Goal: Information Seeking & Learning: Learn about a topic

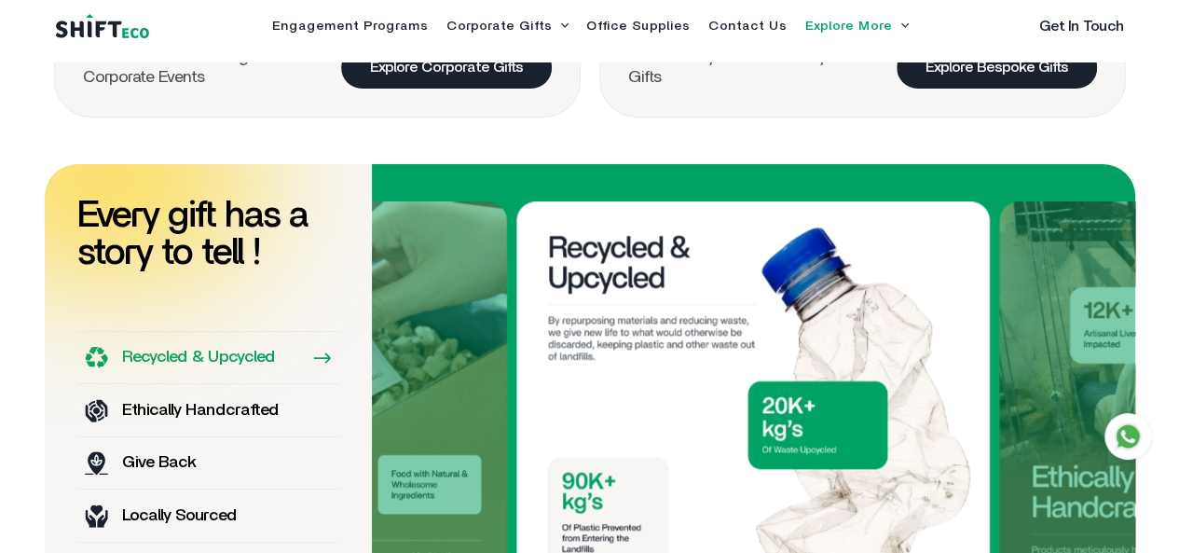
scroll to position [995, 0]
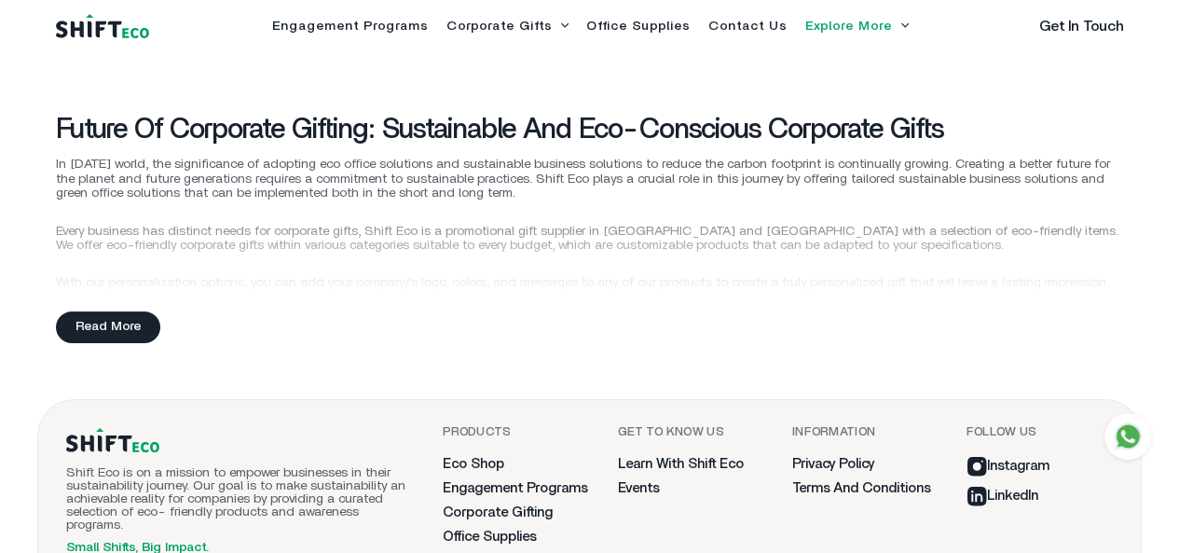
scroll to position [4814, 0]
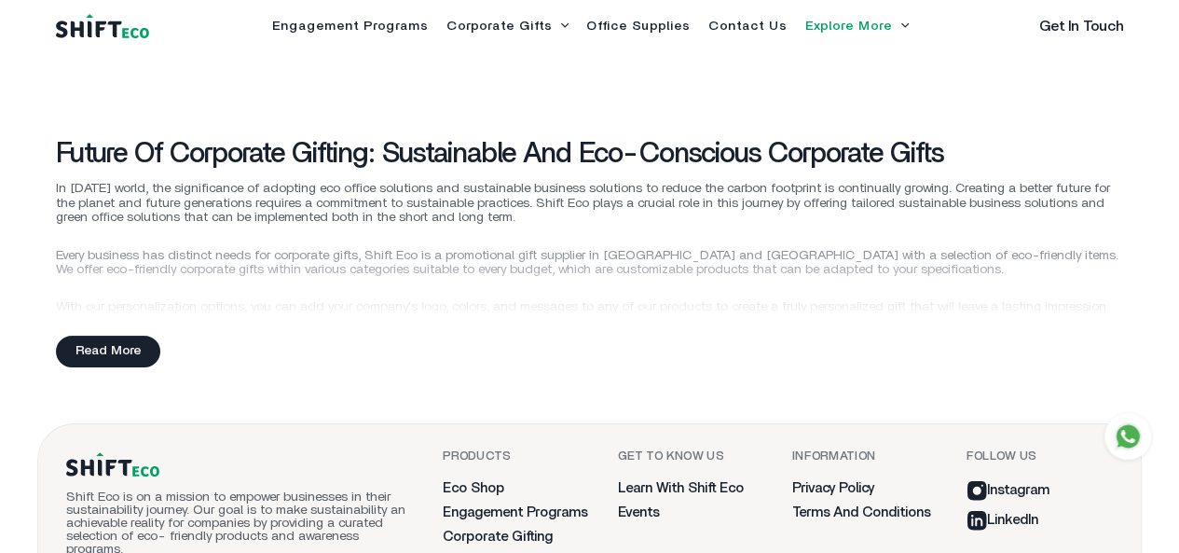
click at [75, 366] on div "Read More" at bounding box center [108, 350] width 104 height 31
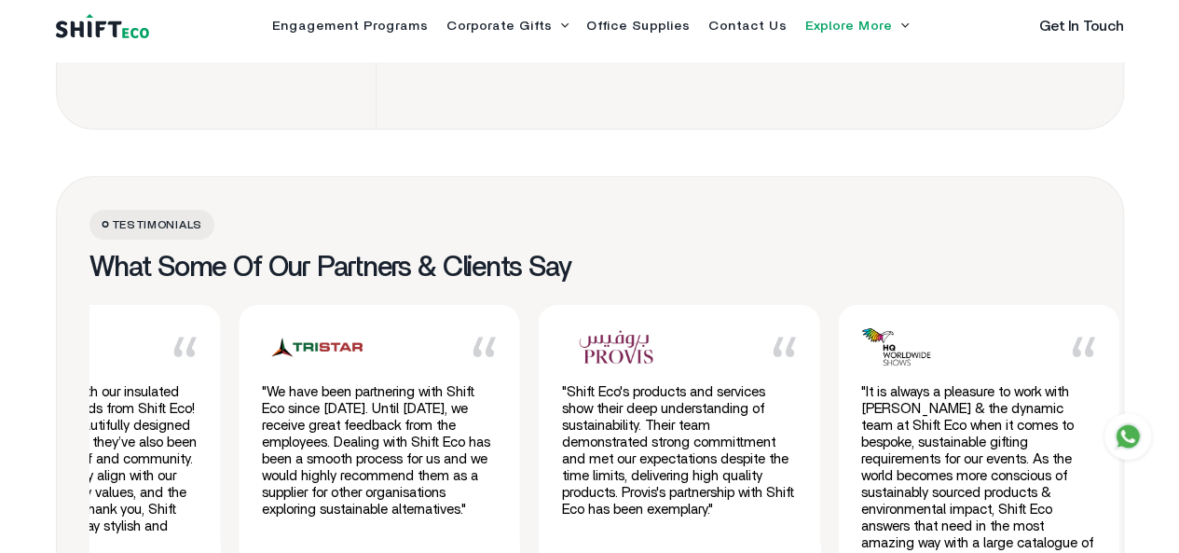
scroll to position [3606, 0]
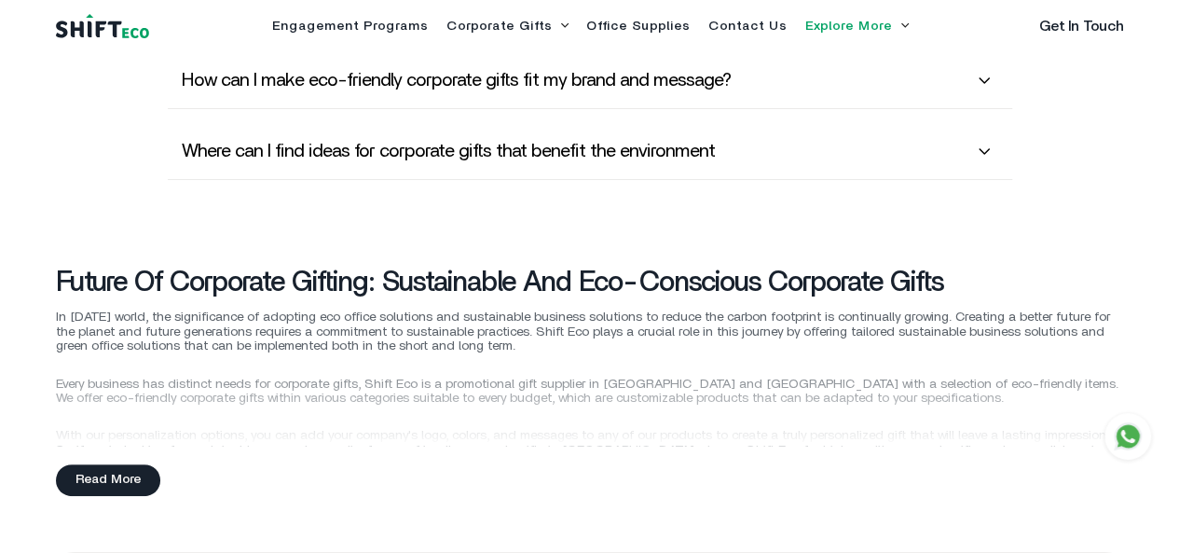
scroll to position [4686, 0]
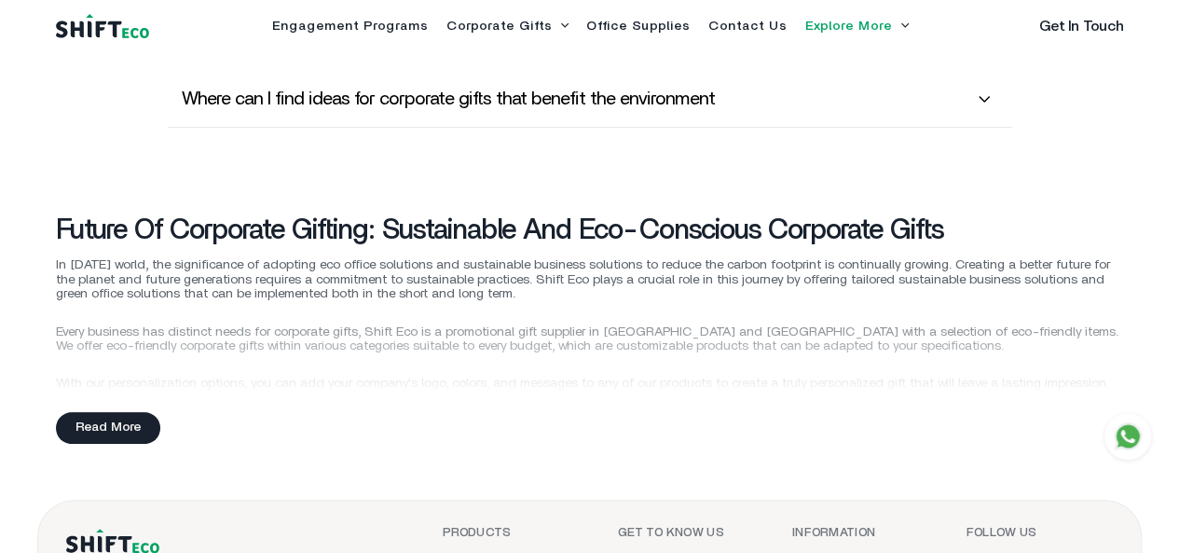
scroll to position [4736, 0]
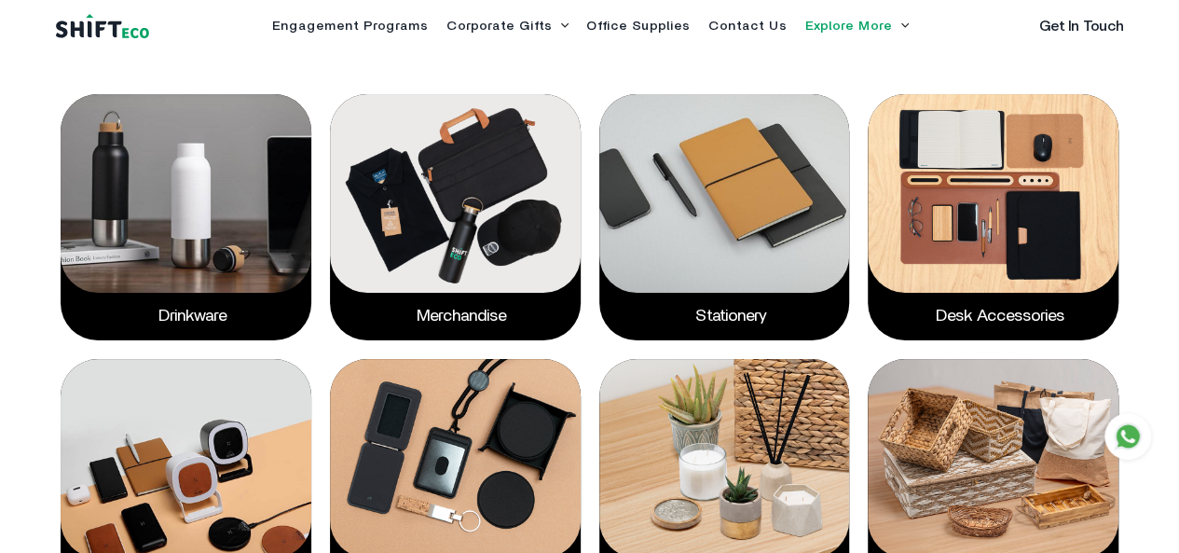
scroll to position [2330, 0]
